Goal: Task Accomplishment & Management: Manage account settings

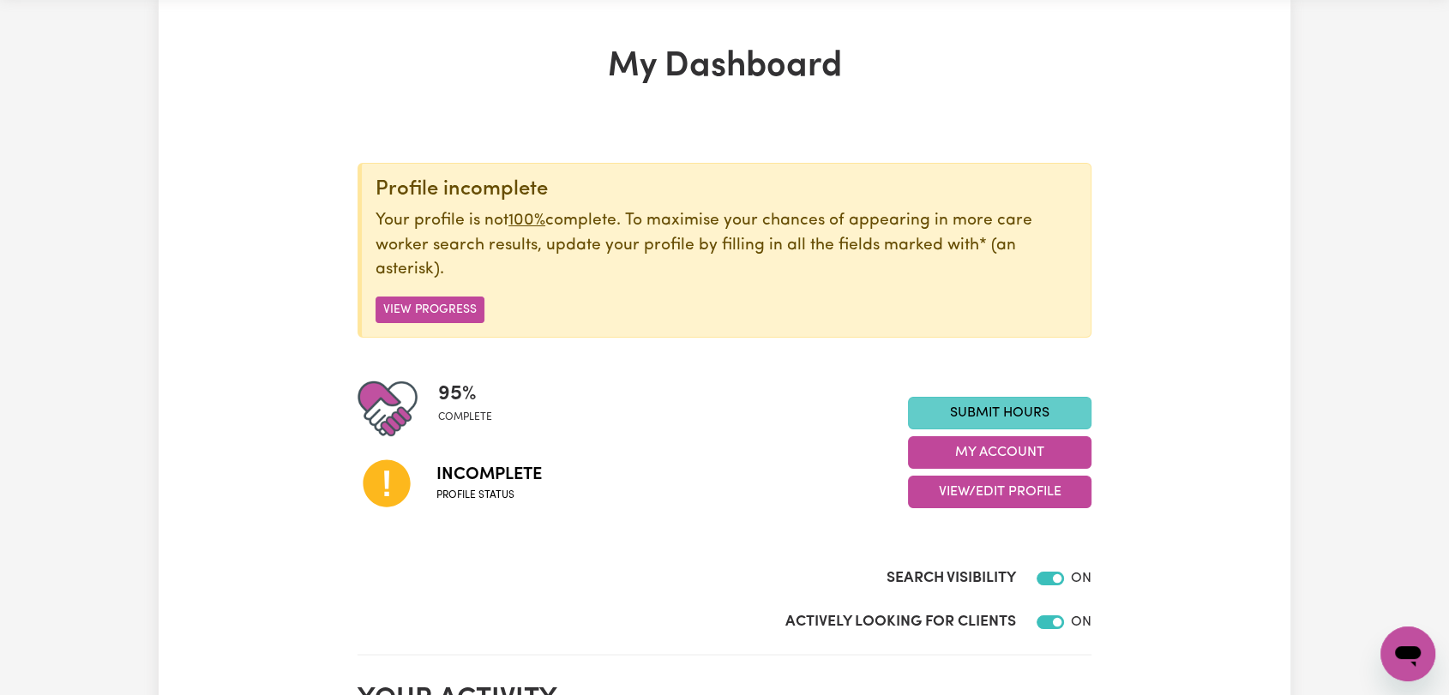
scroll to position [95, 0]
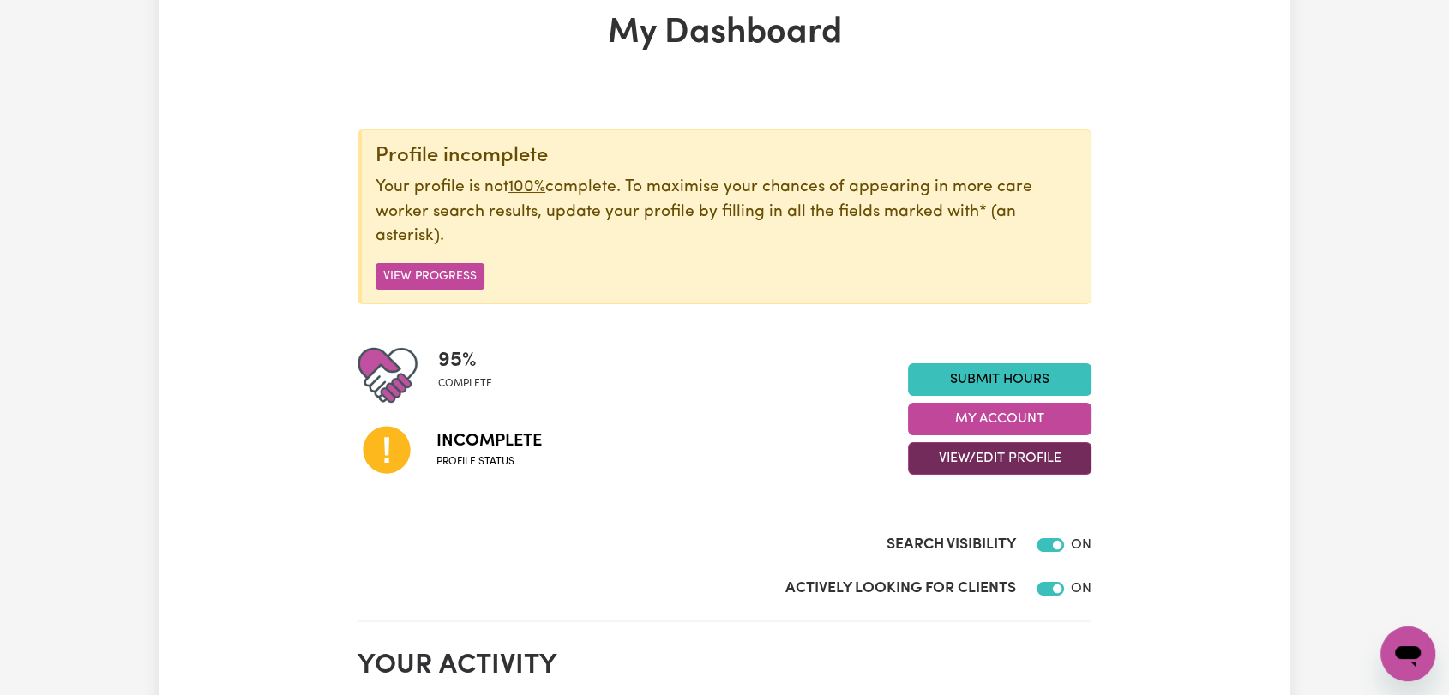
click at [960, 459] on button "View/Edit Profile" at bounding box center [999, 458] width 183 height 33
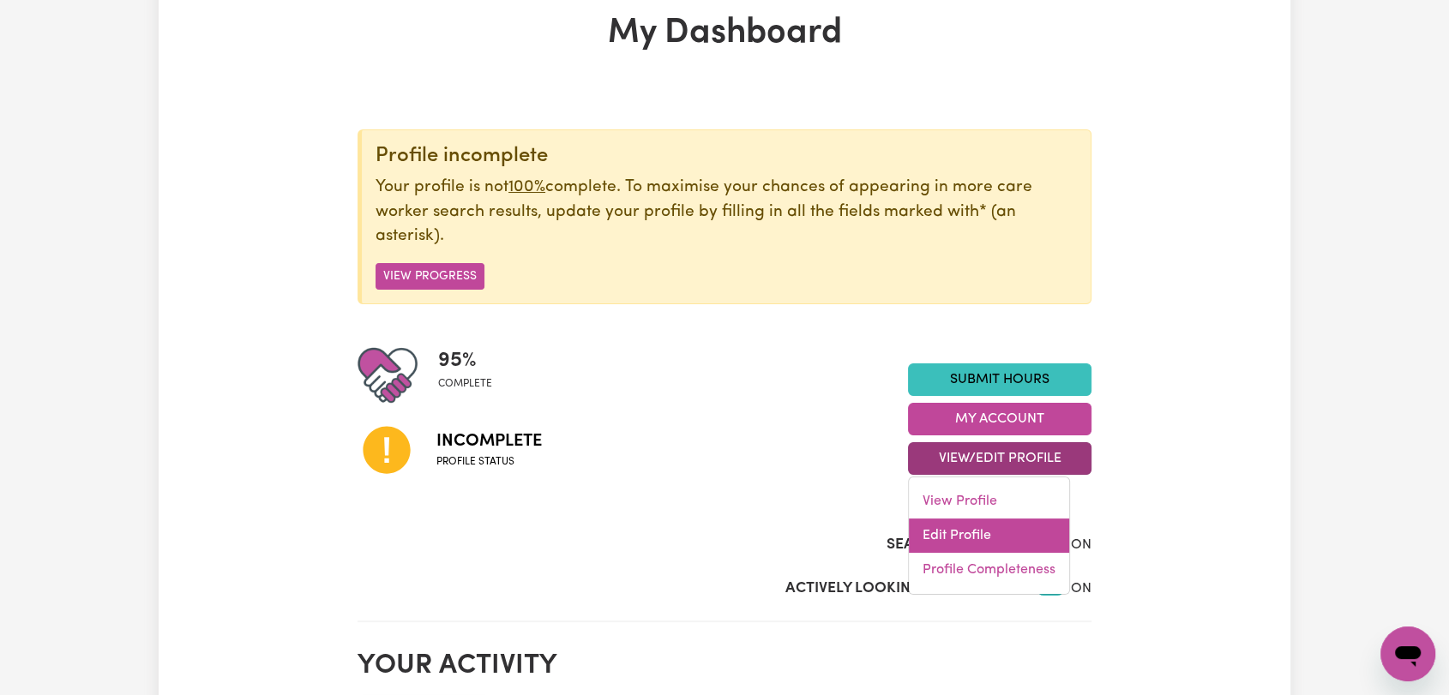
click at [968, 529] on link "Edit Profile" at bounding box center [989, 536] width 160 height 34
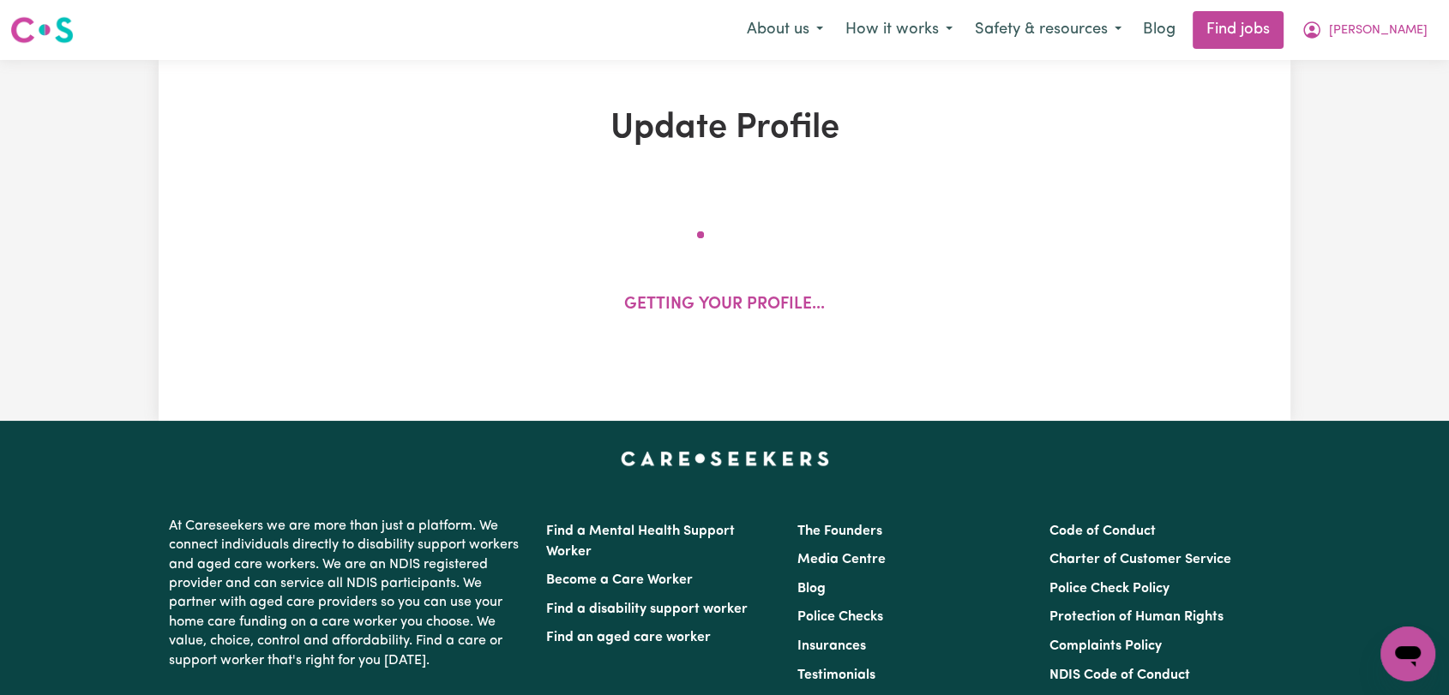
select select "[DEMOGRAPHIC_DATA]"
select select "[DEMOGRAPHIC_DATA] Citizen"
select select "Studying a healthcare related degree or qualification"
select select "40"
select select "50"
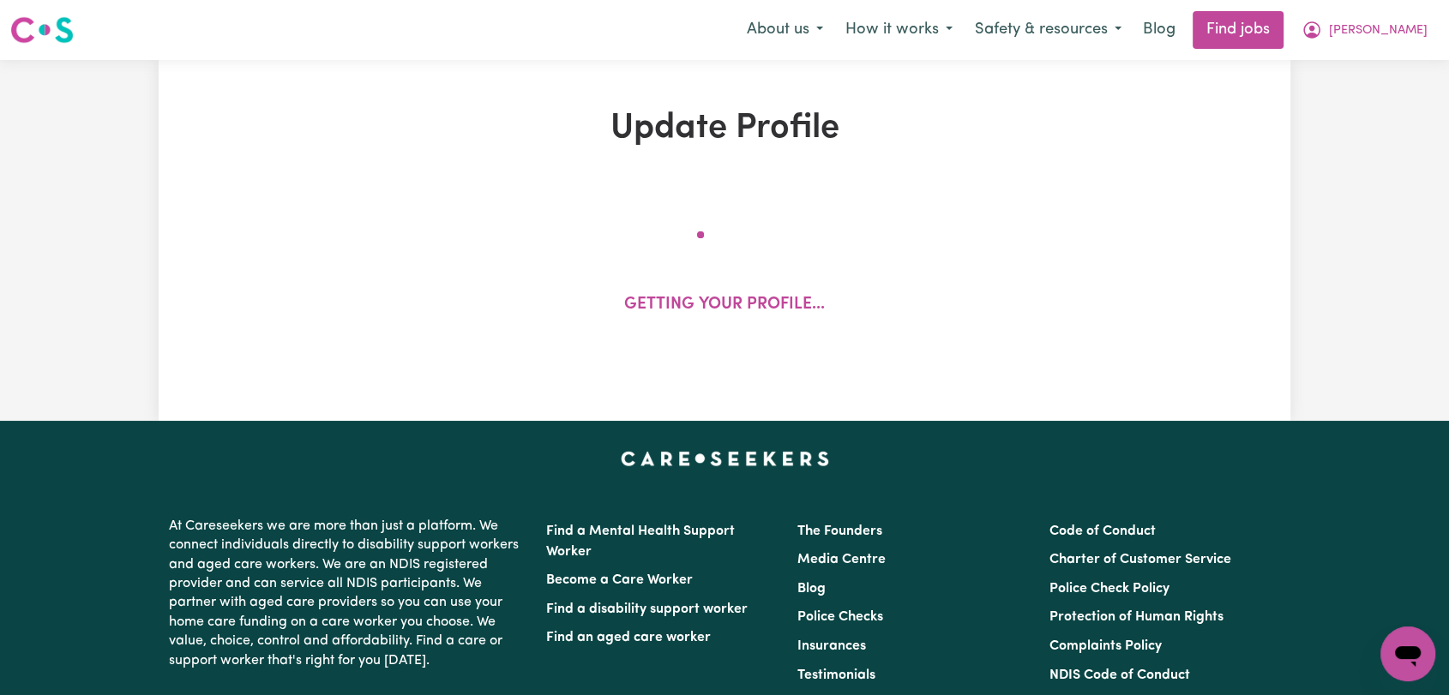
select select "50"
select select "60"
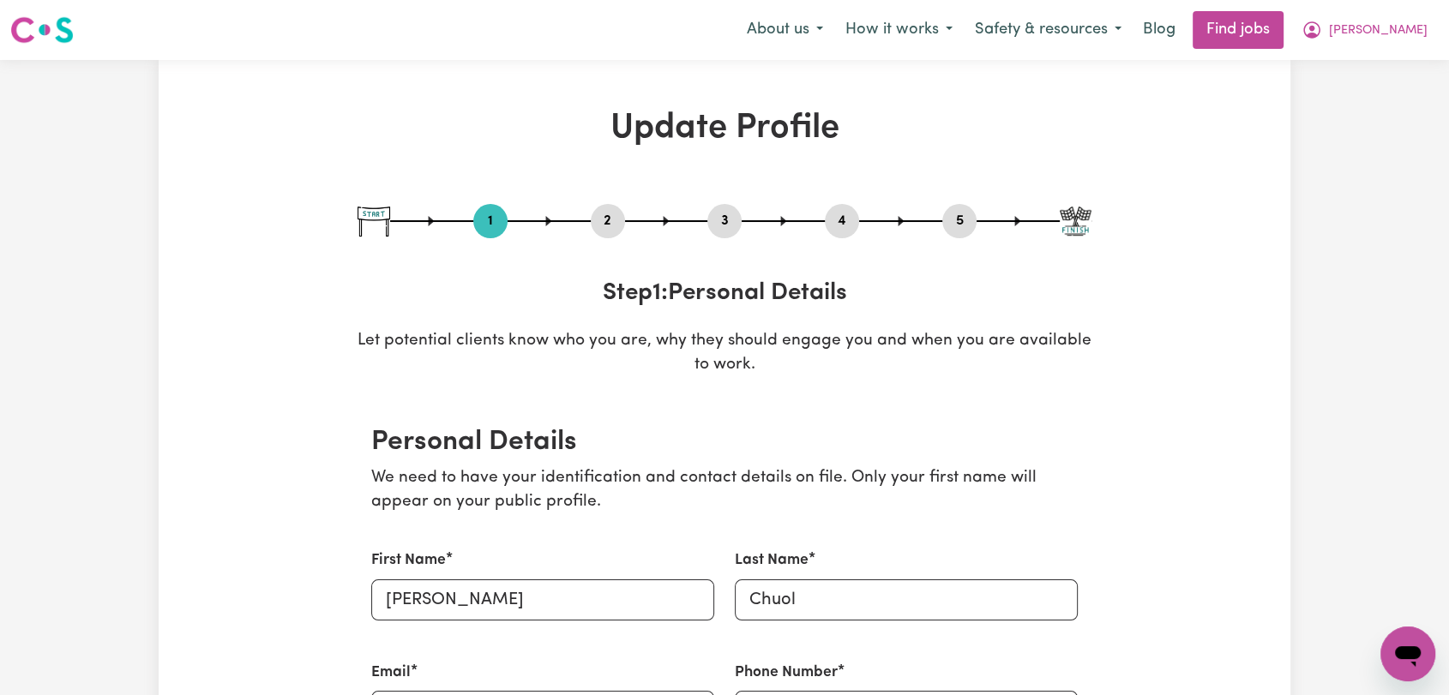
click at [604, 225] on button "2" at bounding box center [608, 221] width 34 height 22
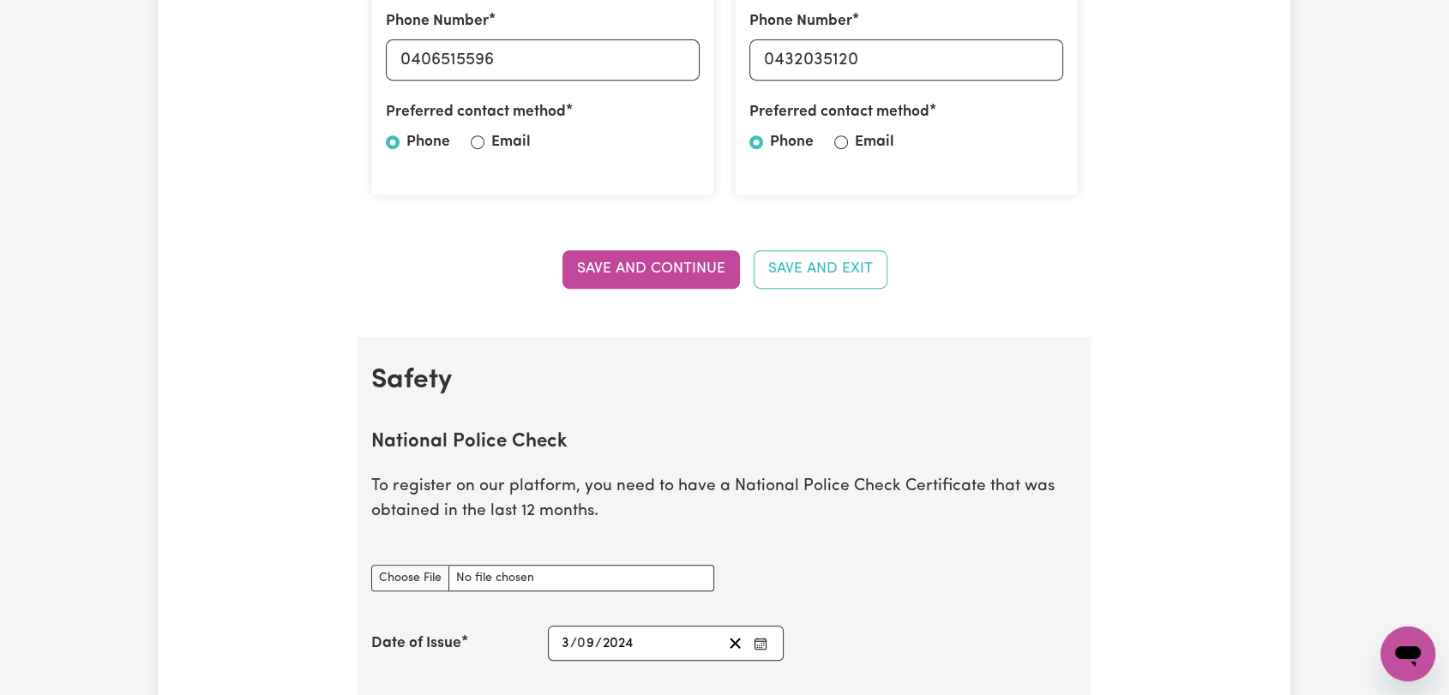
scroll to position [952, 0]
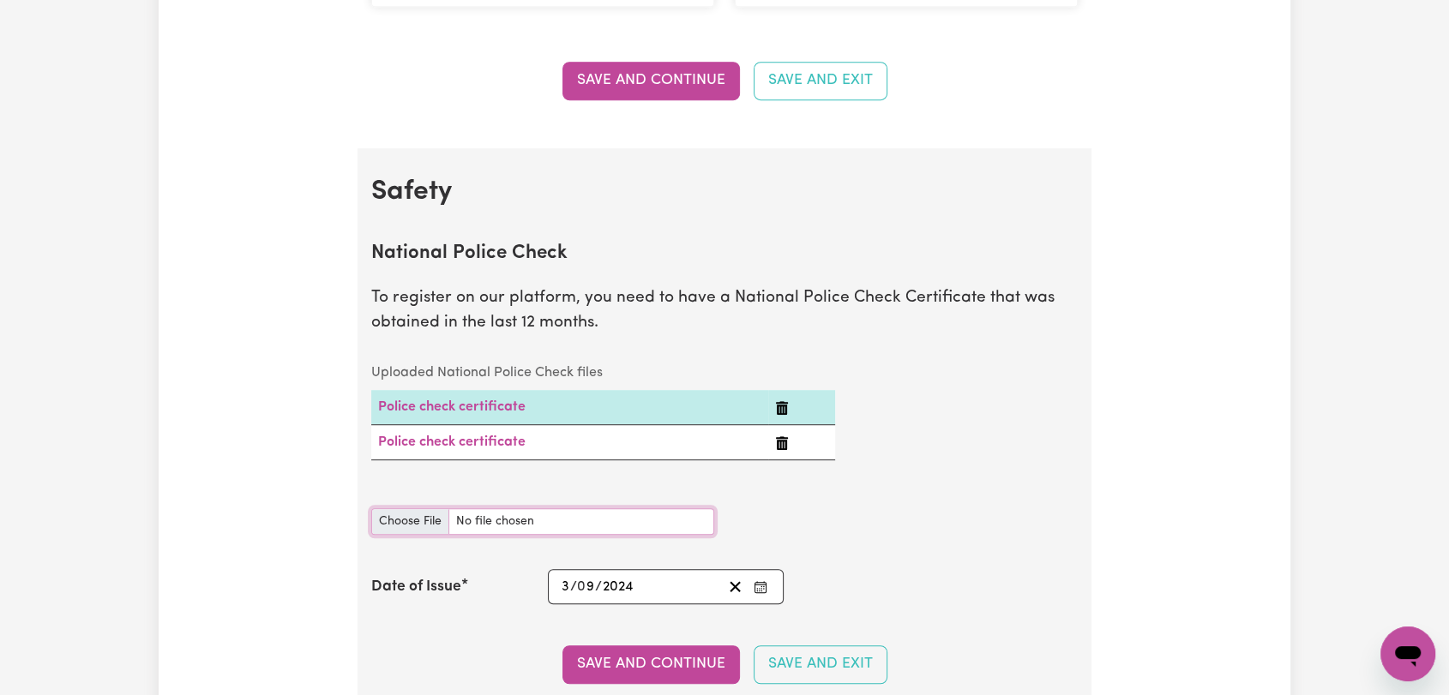
click at [418, 520] on input "National Police Check document" at bounding box center [542, 521] width 343 height 27
type input "C:\fakepath\[PERSON_NAME] - PC - [DATE]--.pdf"
click at [755, 580] on icon "Enter the Date of Issue of your National Police Check" at bounding box center [761, 587] width 14 height 14
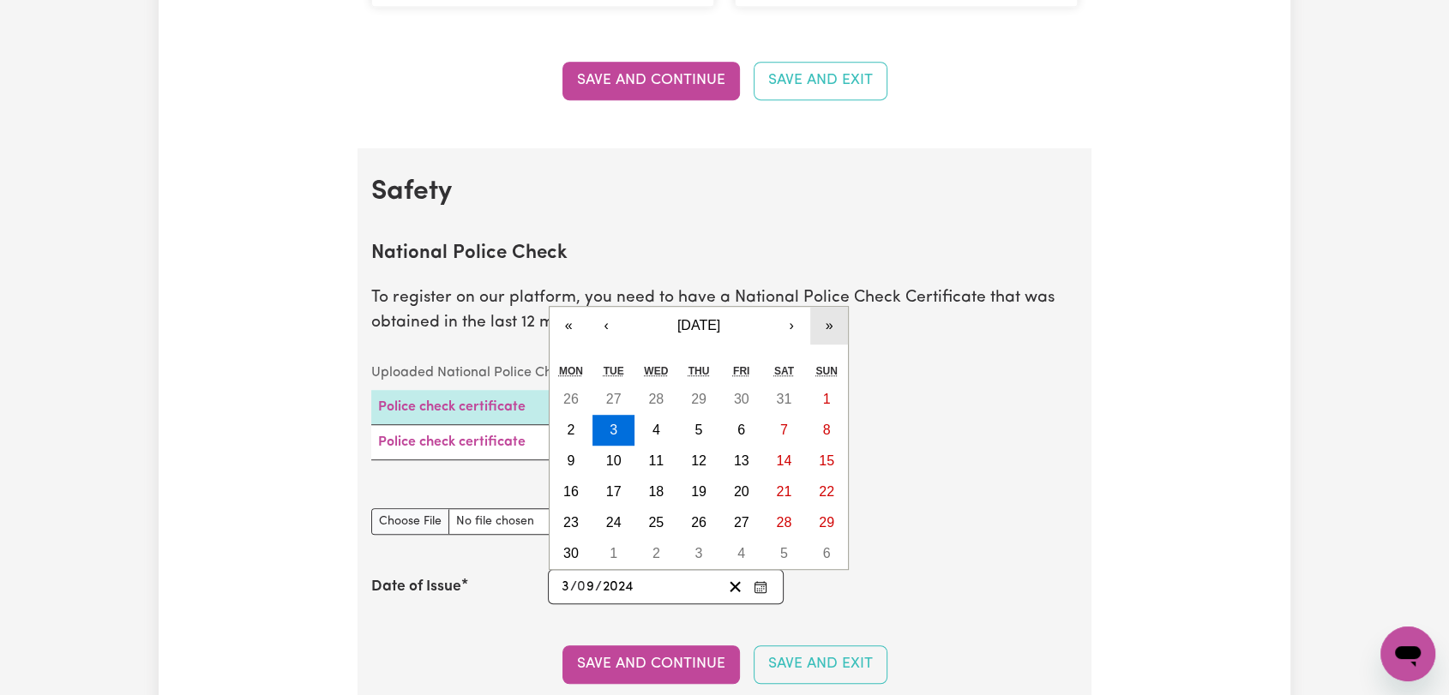
click at [832, 326] on button "»" at bounding box center [829, 326] width 38 height 38
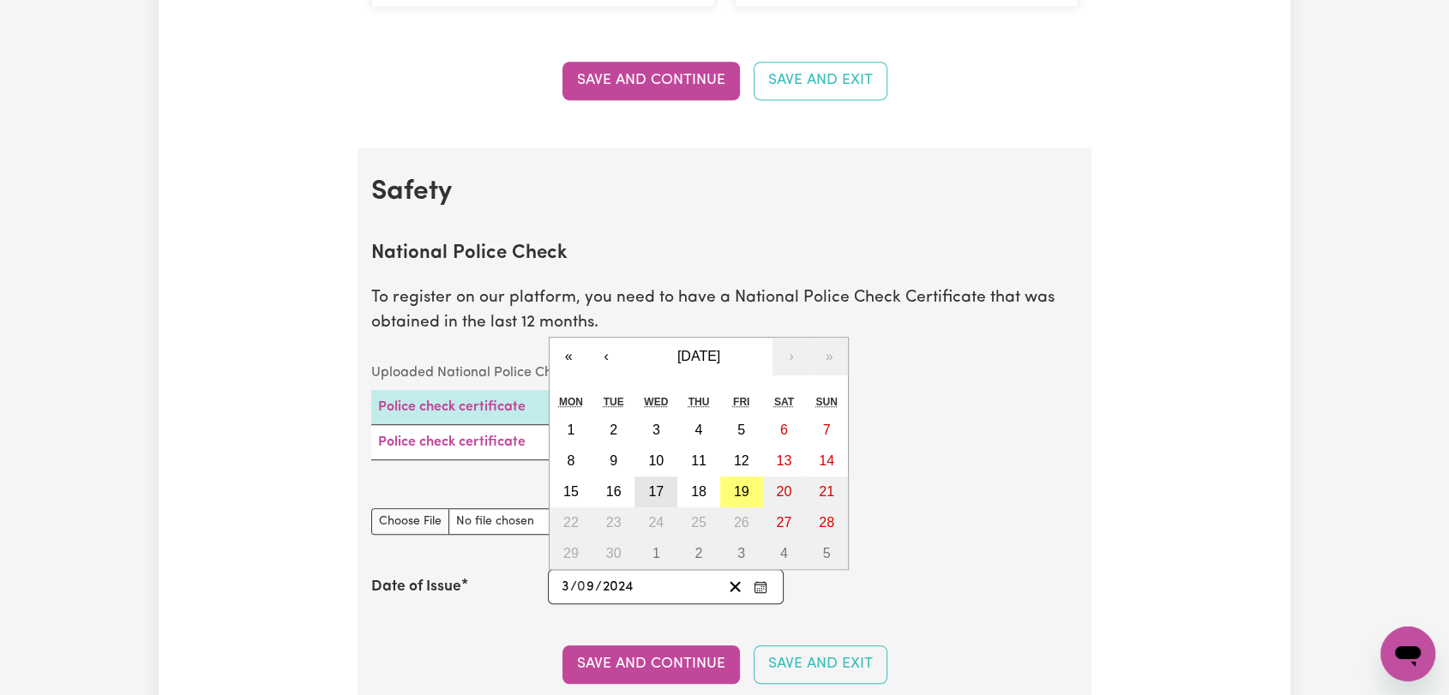
click at [665, 489] on button "17" at bounding box center [655, 492] width 43 height 31
type input "[DATE]"
type input "17"
type input "2025"
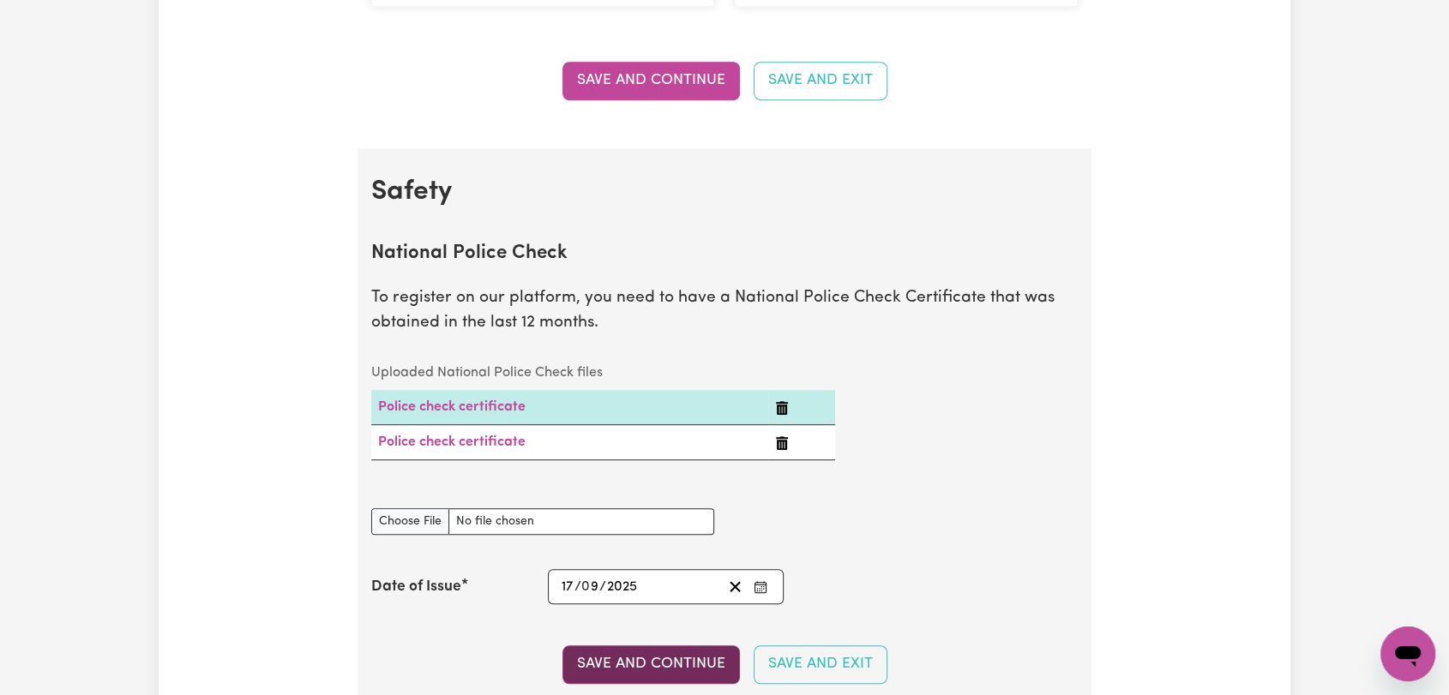
click at [624, 657] on button "Save and Continue" at bounding box center [650, 665] width 177 height 38
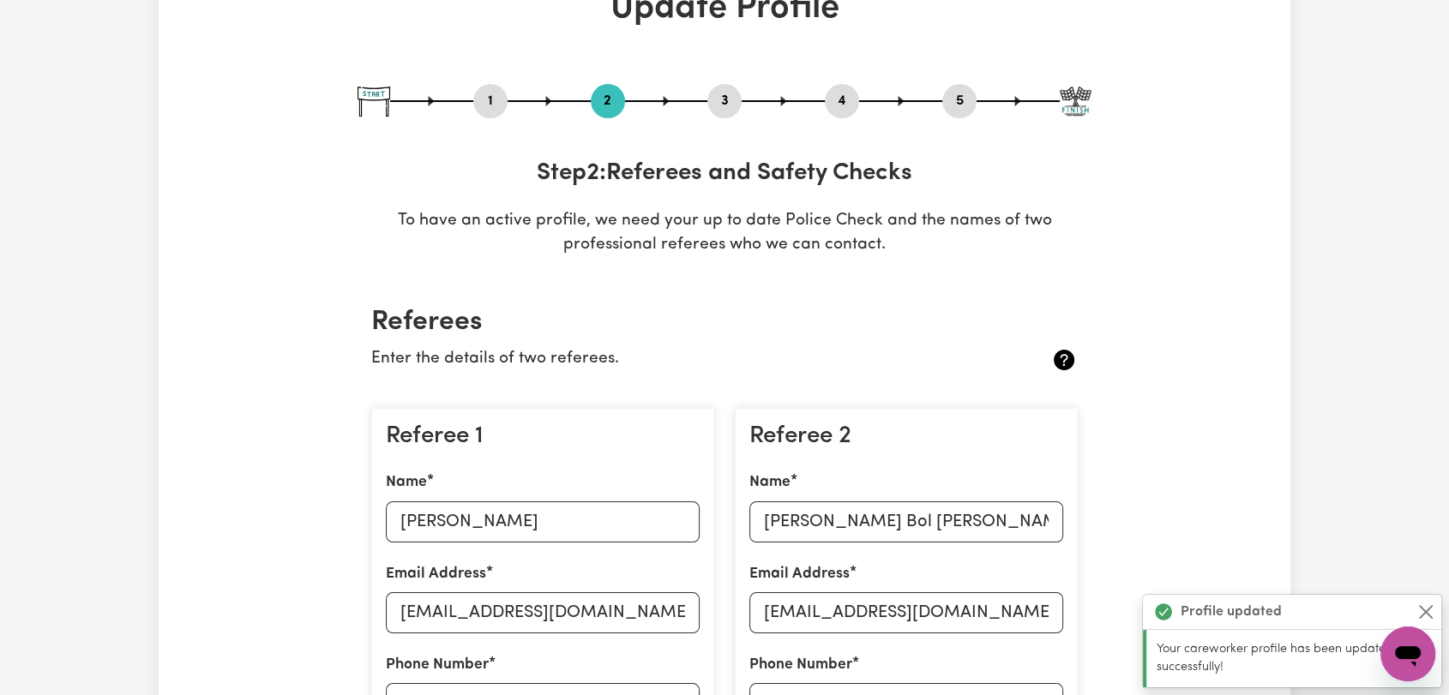
scroll to position [0, 0]
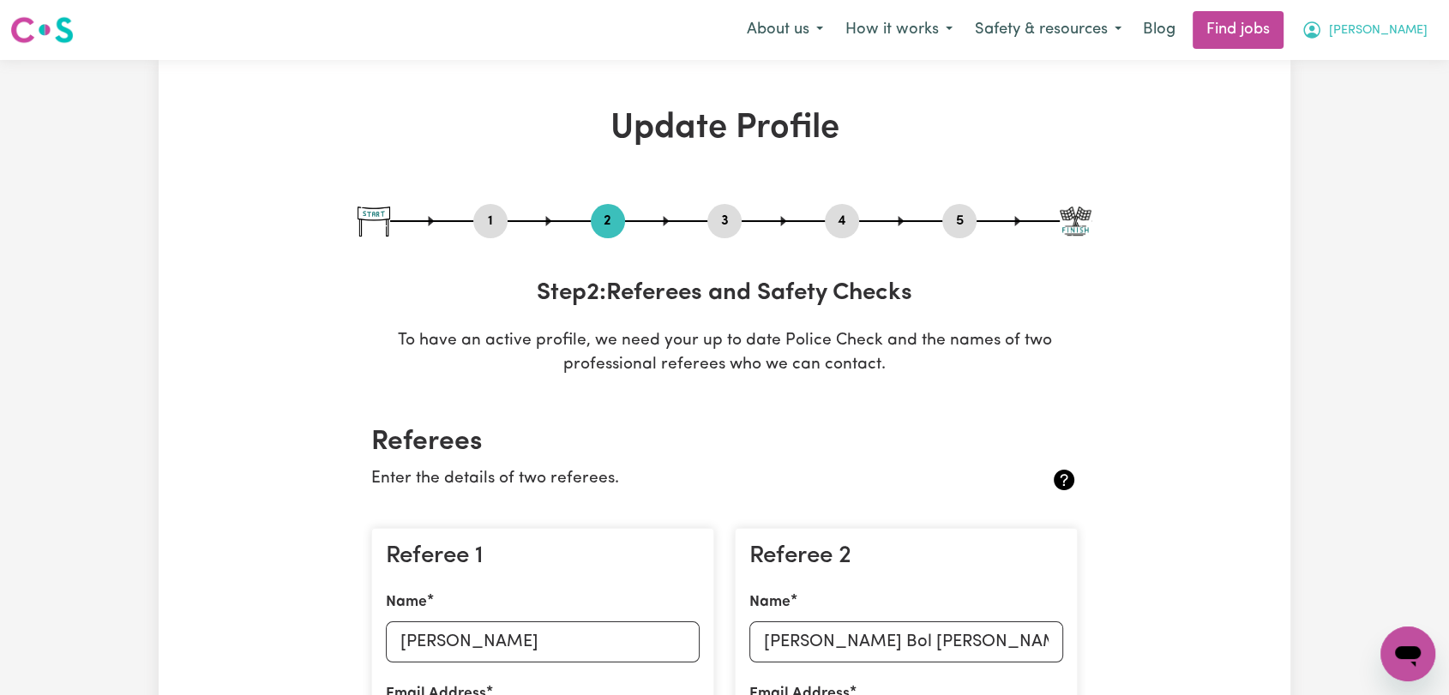
click at [1365, 31] on span "[PERSON_NAME]" at bounding box center [1378, 30] width 99 height 19
click at [1343, 123] on link "Logout" at bounding box center [1369, 131] width 135 height 33
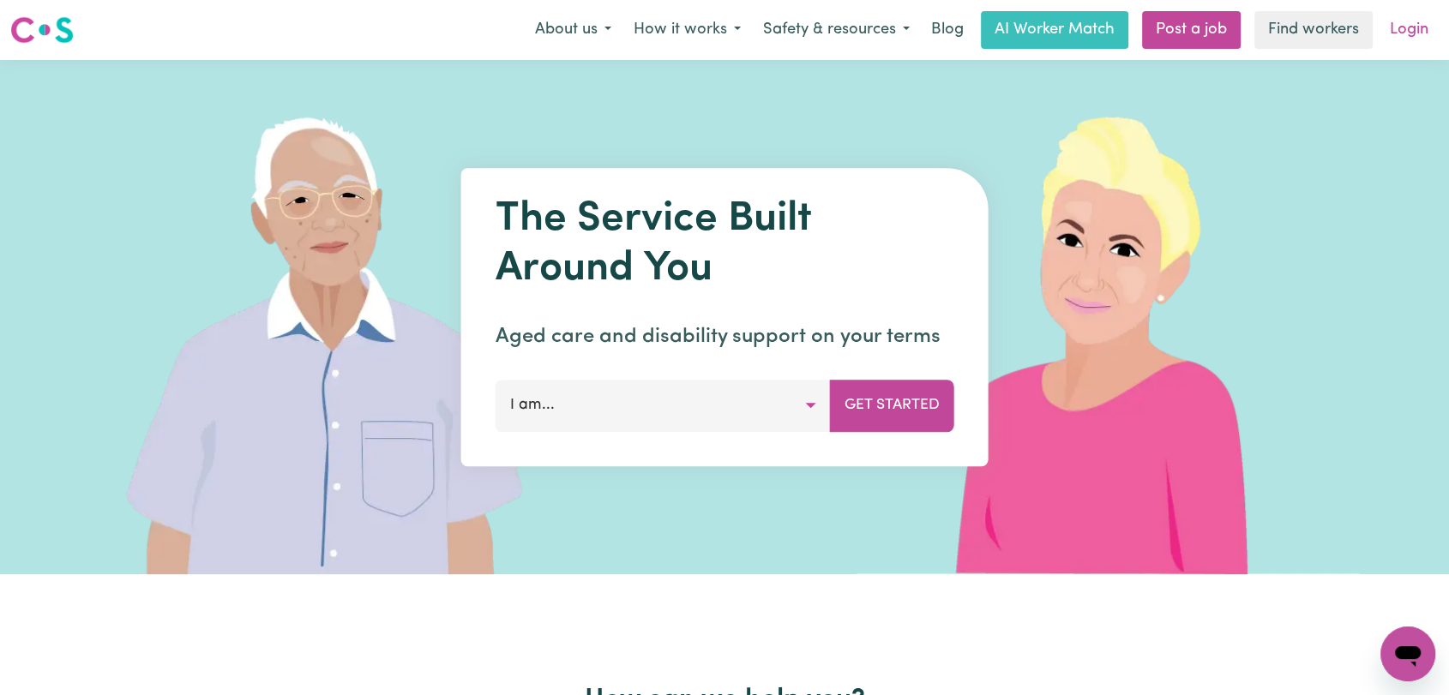
click at [1416, 33] on link "Login" at bounding box center [1408, 30] width 59 height 38
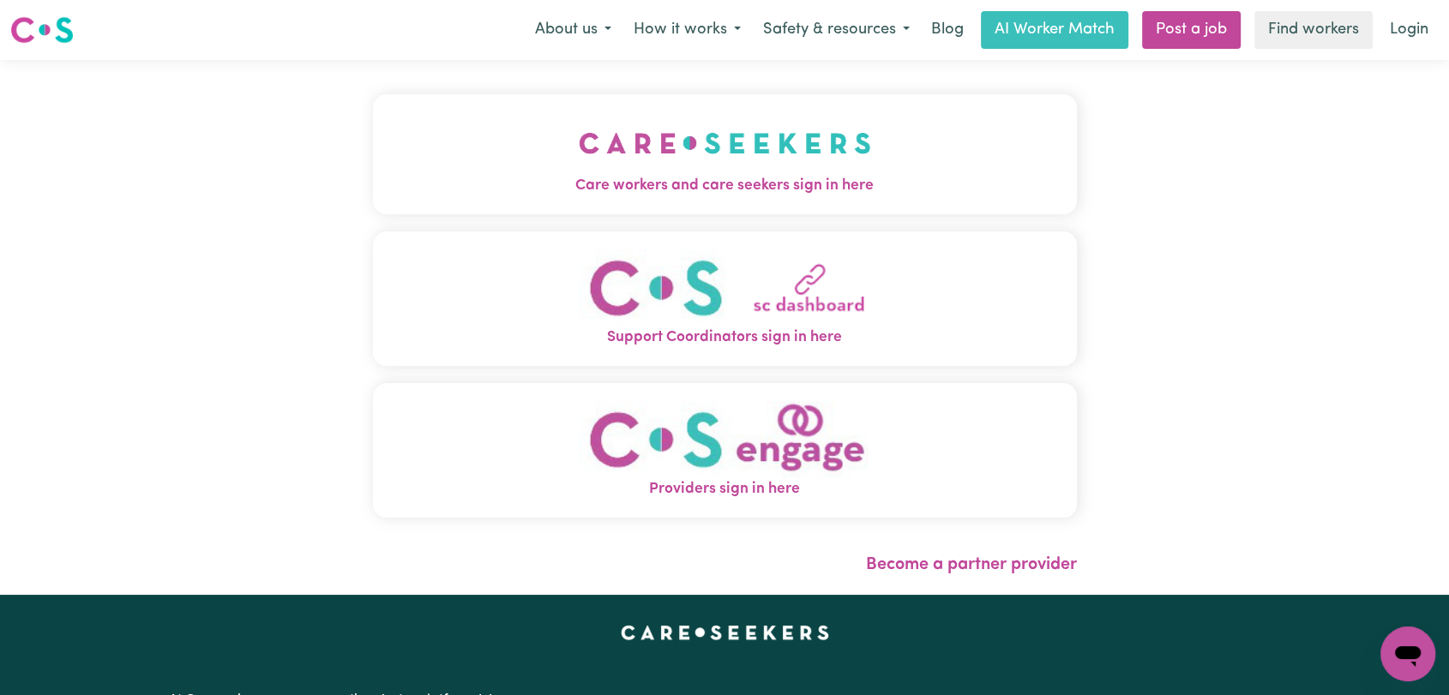
click at [811, 149] on img "Care workers and care seekers sign in here" at bounding box center [725, 142] width 292 height 63
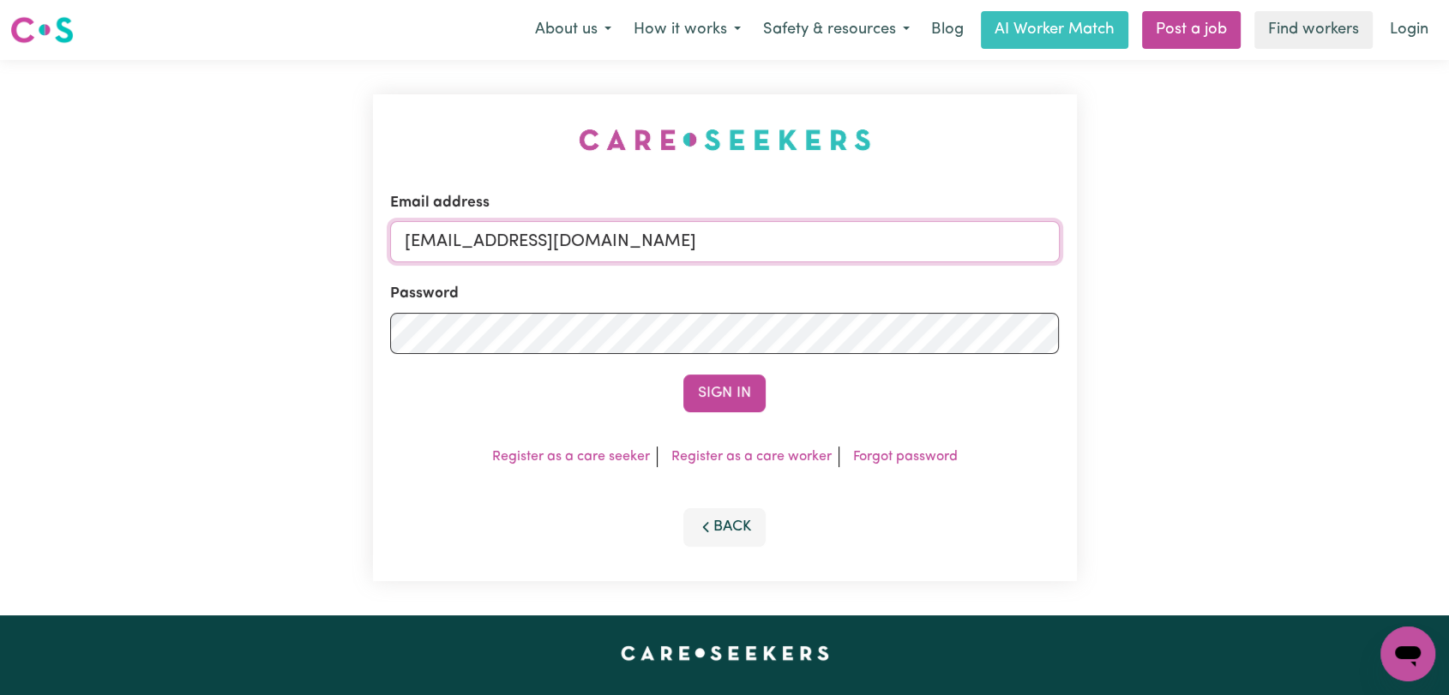
click at [866, 235] on input "[EMAIL_ADDRESS][DOMAIN_NAME]" at bounding box center [725, 241] width 670 height 41
drag, startPoint x: 494, startPoint y: 249, endPoint x: 823, endPoint y: 267, distance: 329.7
click at [823, 267] on form "Email address Superuser~[EMAIL_ADDRESS][DOMAIN_NAME] Password Sign In" at bounding box center [725, 302] width 670 height 220
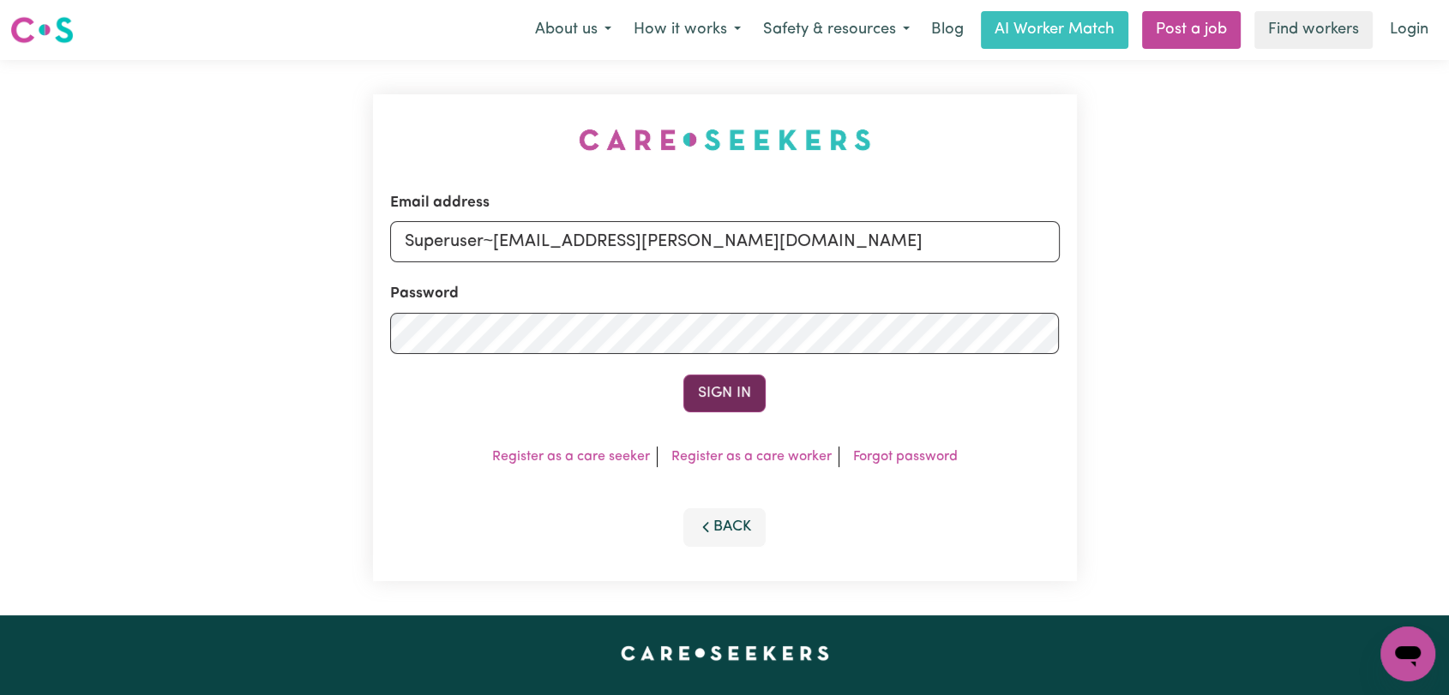
type input "Superuser~[EMAIL_ADDRESS][PERSON_NAME][DOMAIN_NAME]"
click at [746, 382] on button "Sign In" at bounding box center [724, 394] width 82 height 38
